Goal: Information Seeking & Learning: Find specific fact

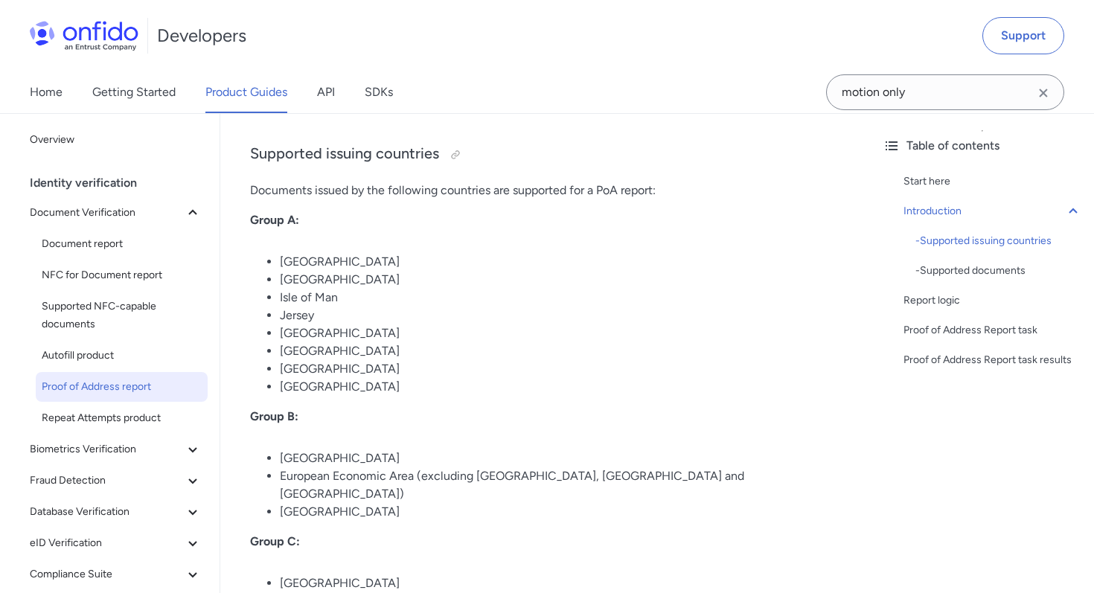
scroll to position [520, 0]
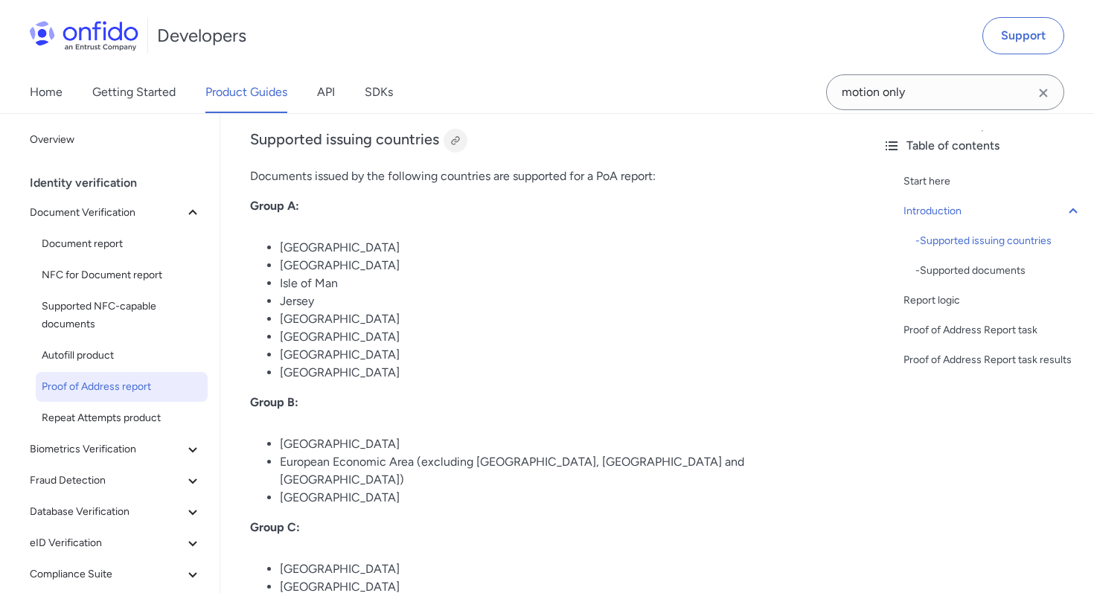
click at [452, 142] on div at bounding box center [456, 141] width 12 height 12
click at [492, 142] on h3 "Supported issuing countries" at bounding box center [545, 141] width 591 height 24
click at [458, 141] on div at bounding box center [456, 141] width 12 height 12
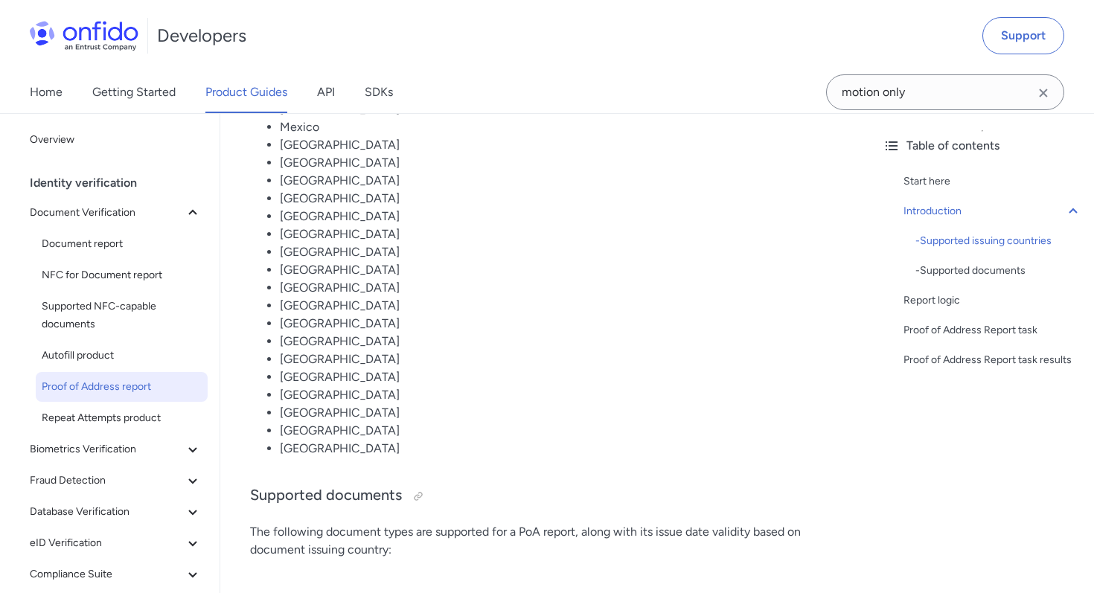
scroll to position [1392, 0]
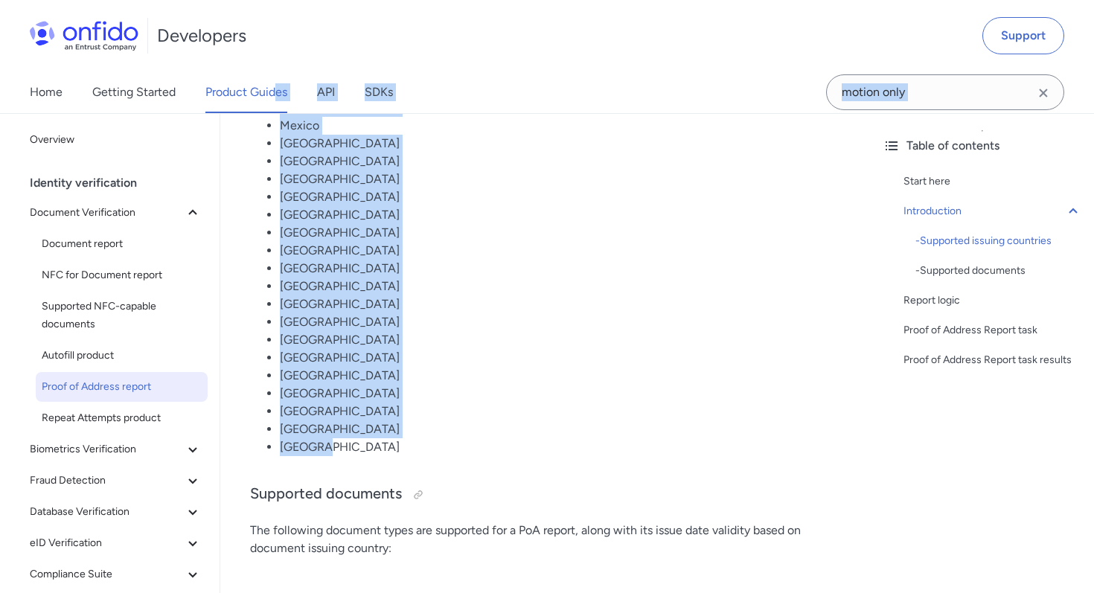
drag, startPoint x: 339, startPoint y: 441, endPoint x: 374, endPoint y: 251, distance: 193.6
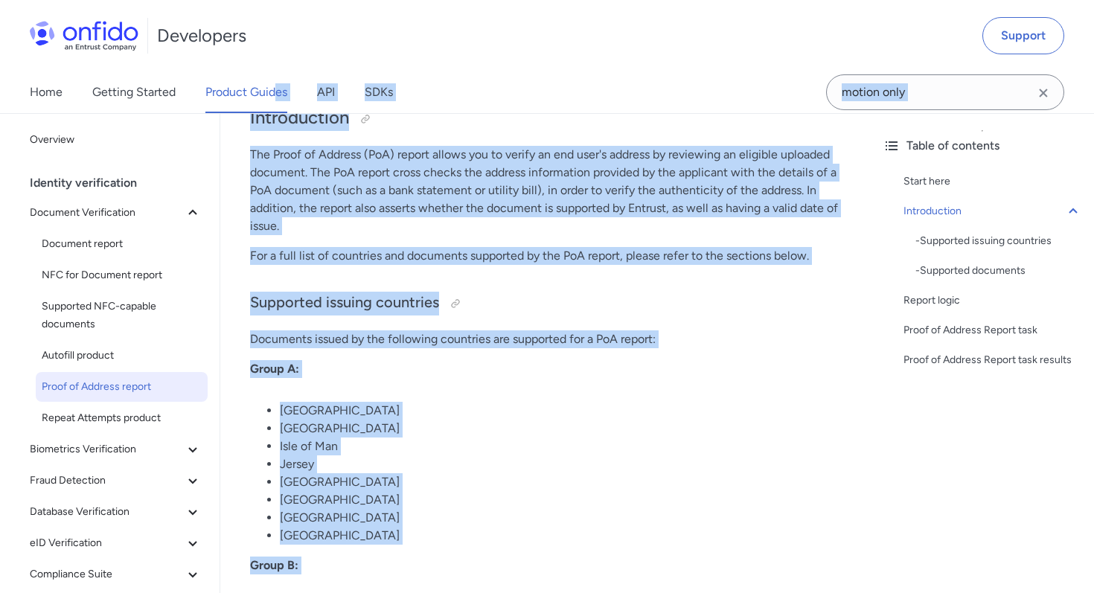
scroll to position [374, 0]
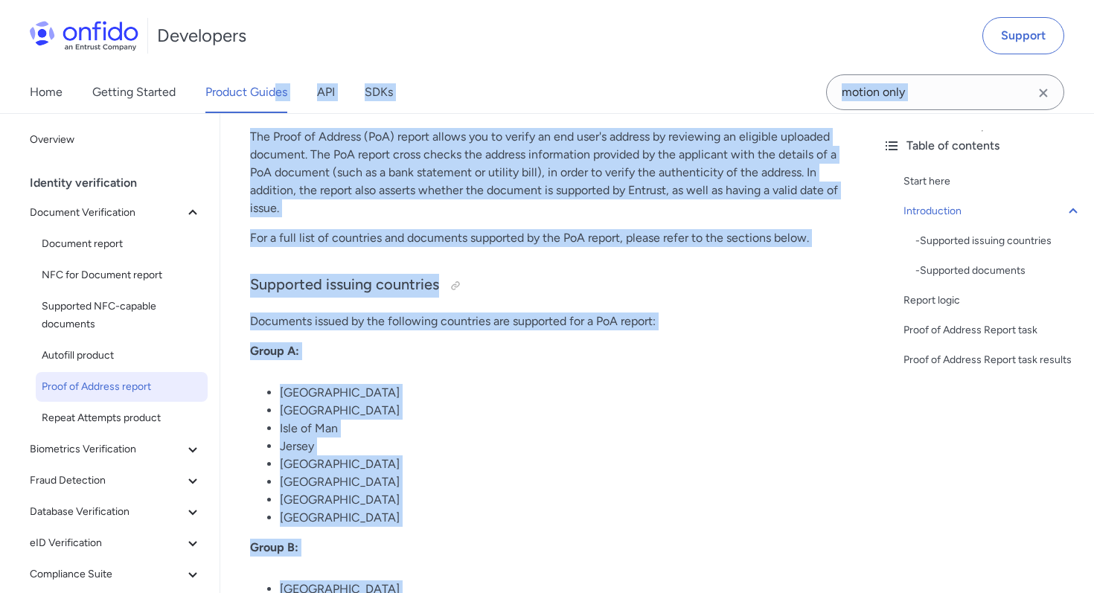
click at [419, 409] on li "[GEOGRAPHIC_DATA]" at bounding box center [560, 411] width 561 height 18
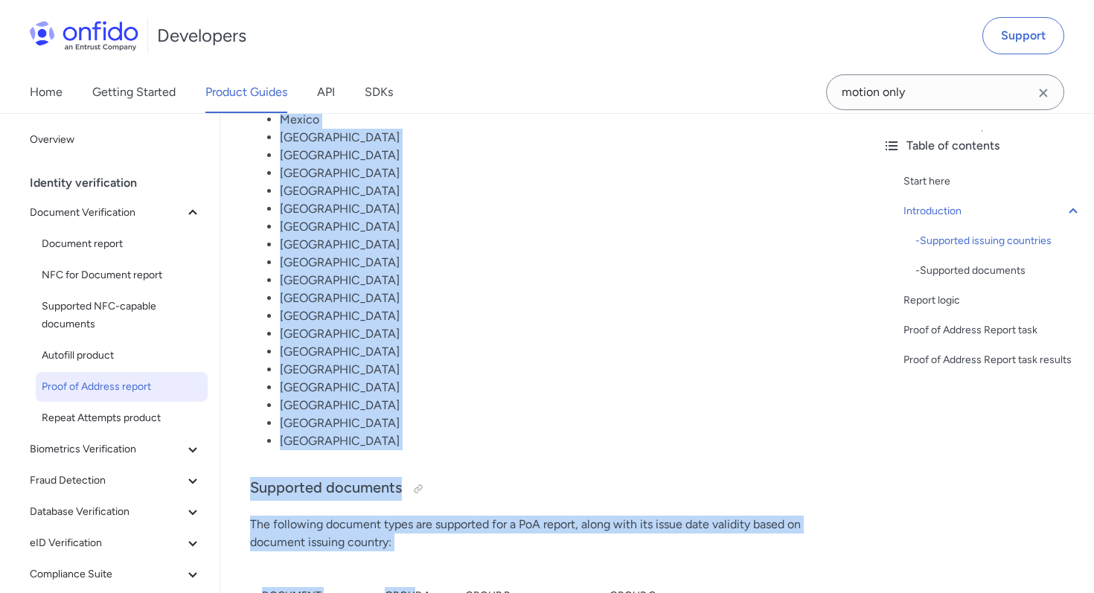
scroll to position [1429, 0]
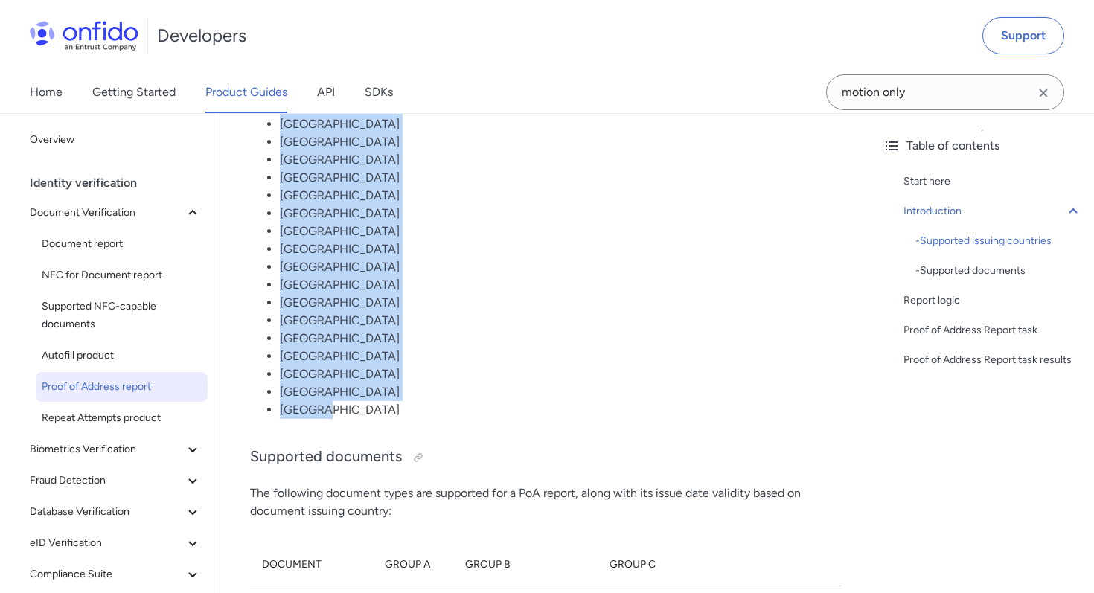
drag, startPoint x: 246, startPoint y: 318, endPoint x: 449, endPoint y: 392, distance: 215.7
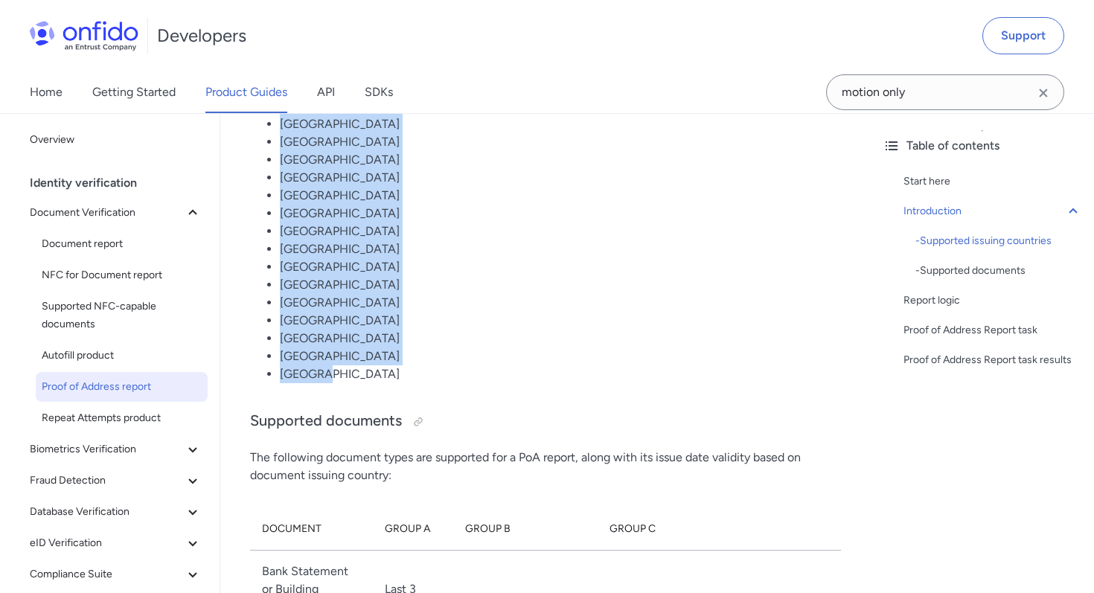
scroll to position [1473, 0]
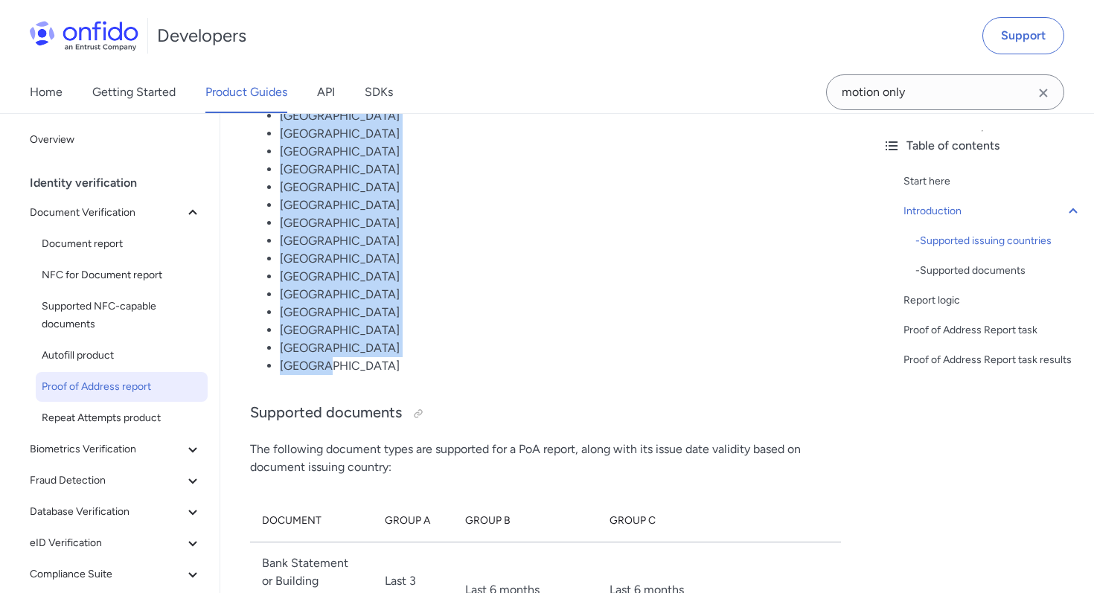
copy div "Documents issued by the following countries are supported for a PoA report: Gro…"
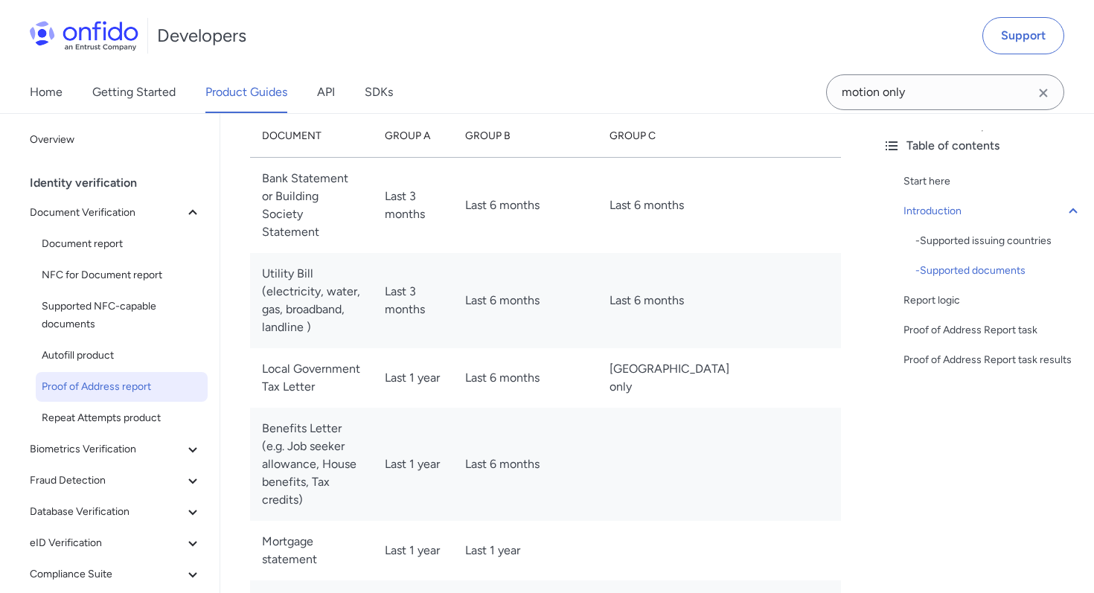
scroll to position [1864, 0]
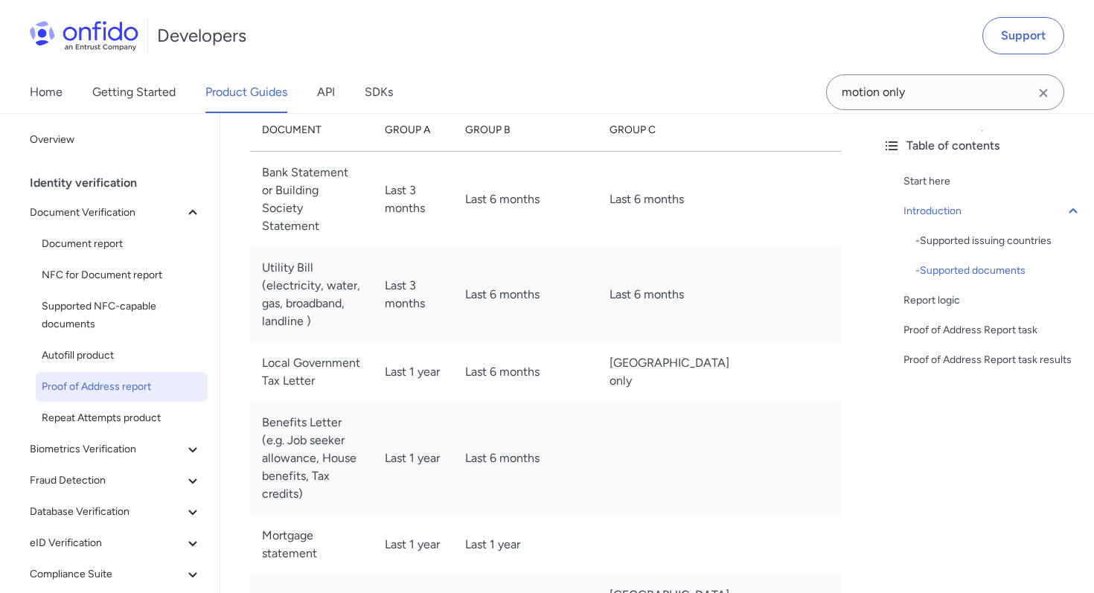
copy div "Documents issued by the following countries are supported for a PoA report: Gro…"
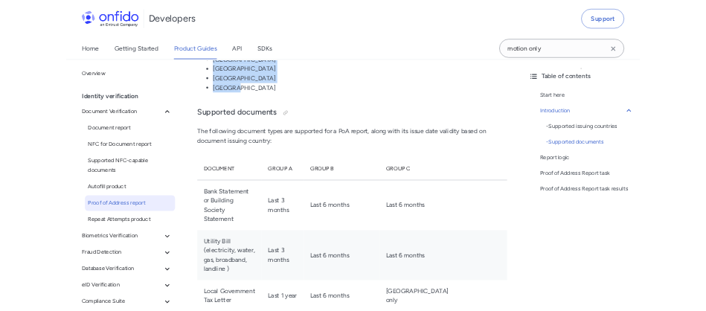
scroll to position [1673, 0]
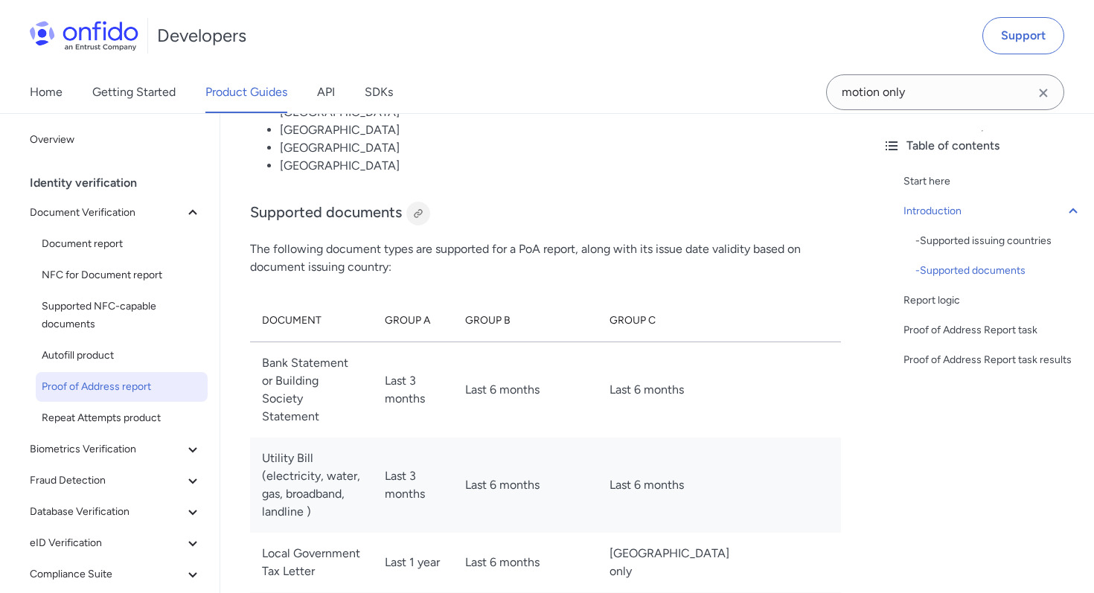
click at [421, 208] on div at bounding box center [418, 214] width 12 height 12
